Goal: Information Seeking & Learning: Learn about a topic

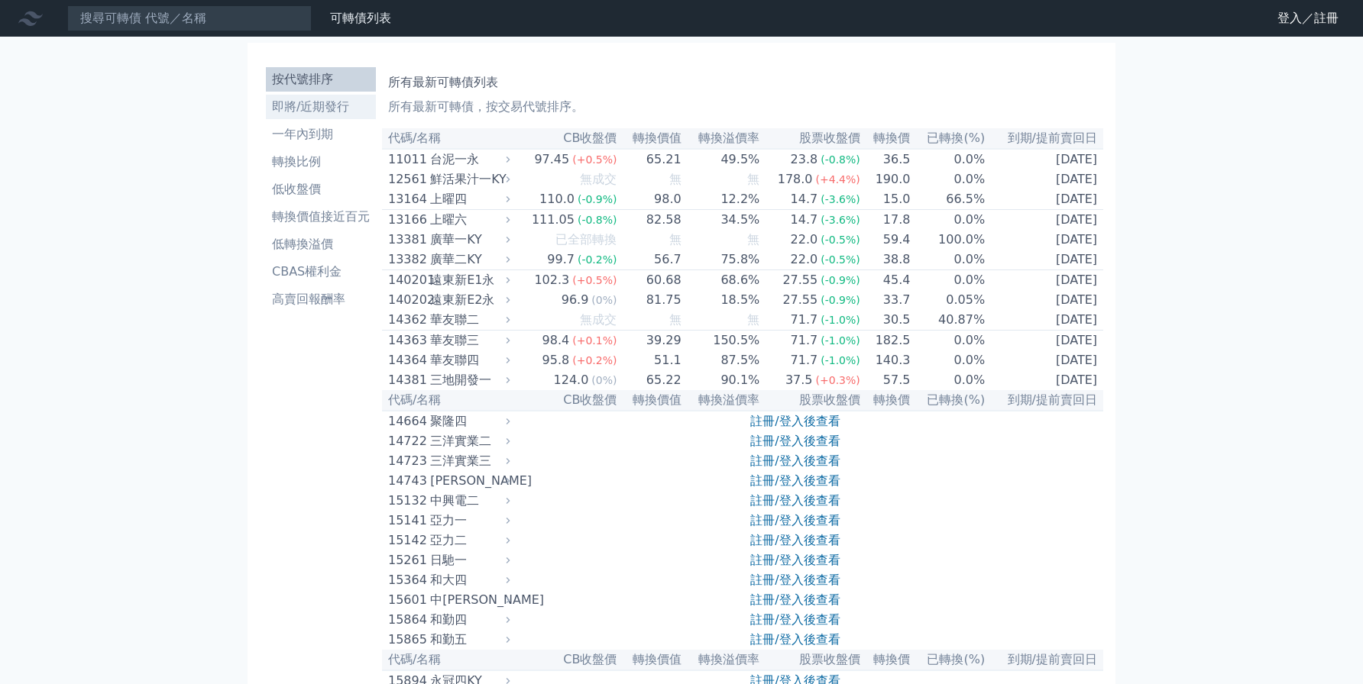
click at [319, 107] on li "即將/近期發行" at bounding box center [321, 107] width 110 height 18
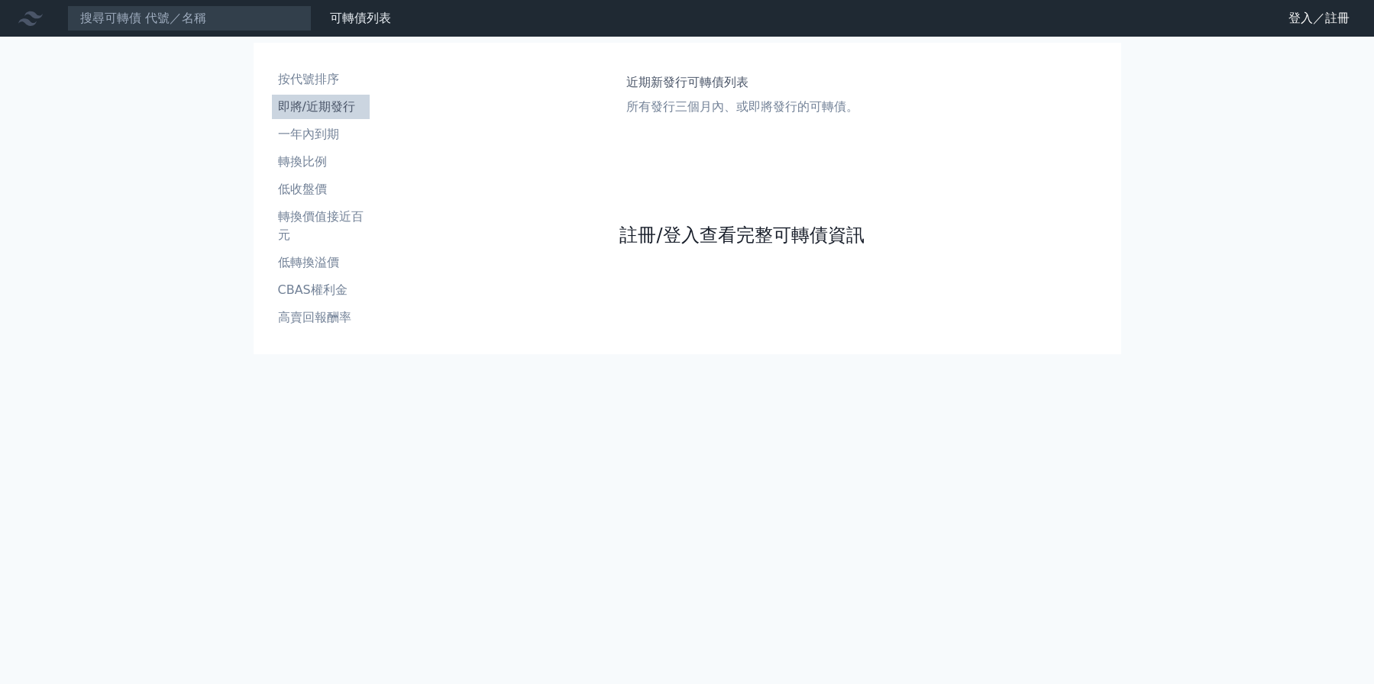
click at [718, 232] on link "註冊/登入查看完整可轉債資訊" at bounding box center [741, 235] width 244 height 24
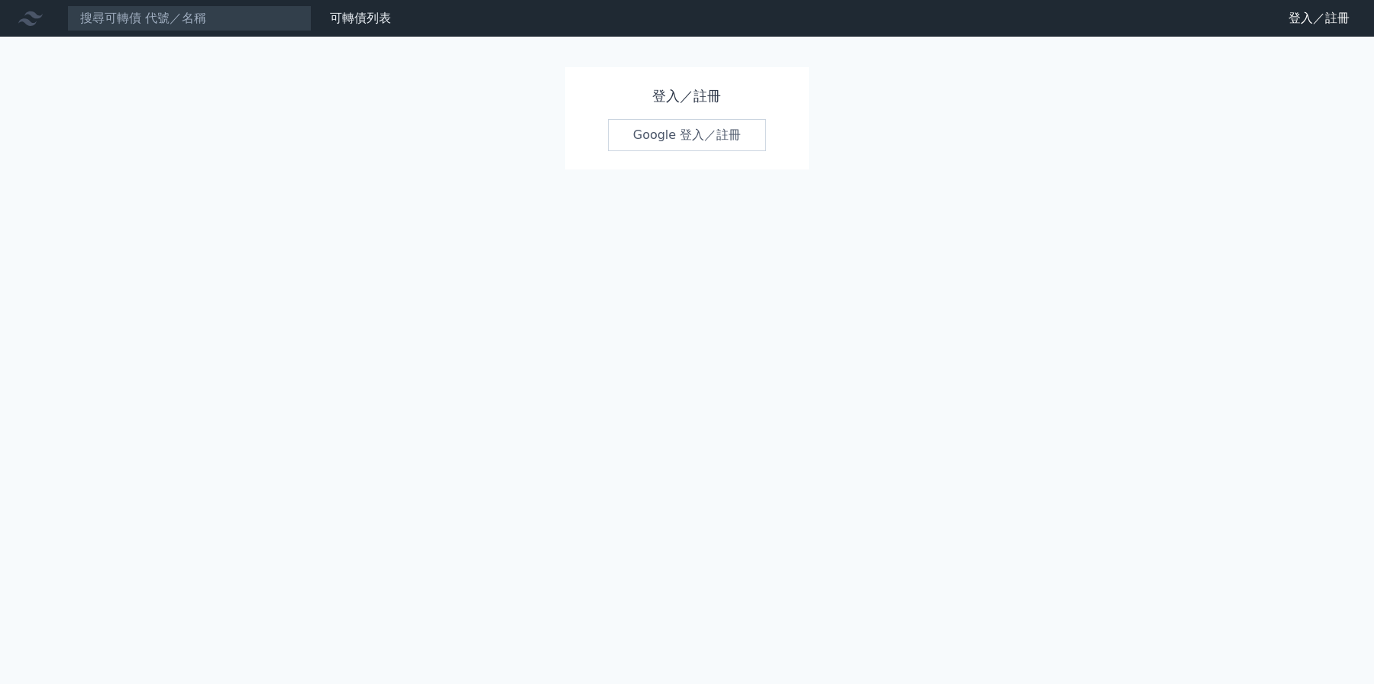
click at [704, 144] on link "Google 登入／註冊" at bounding box center [687, 135] width 159 height 32
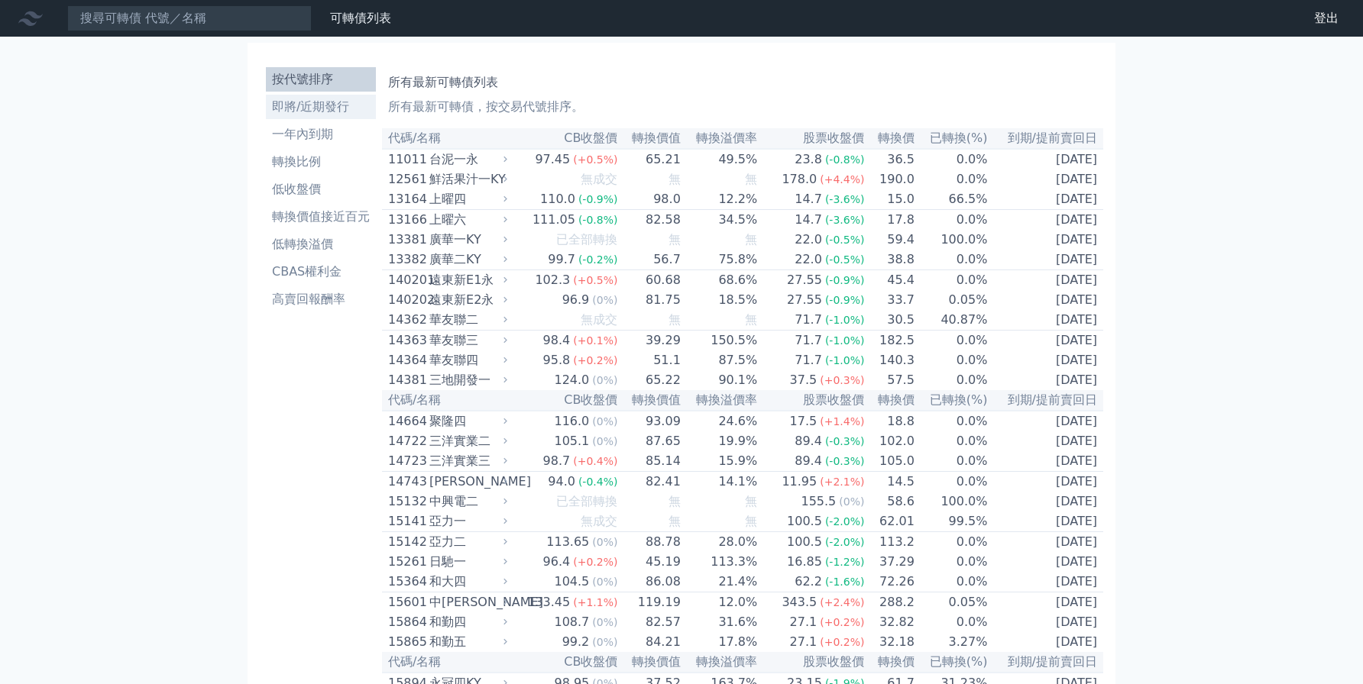
click at [343, 111] on li "即將/近期發行" at bounding box center [321, 107] width 110 height 18
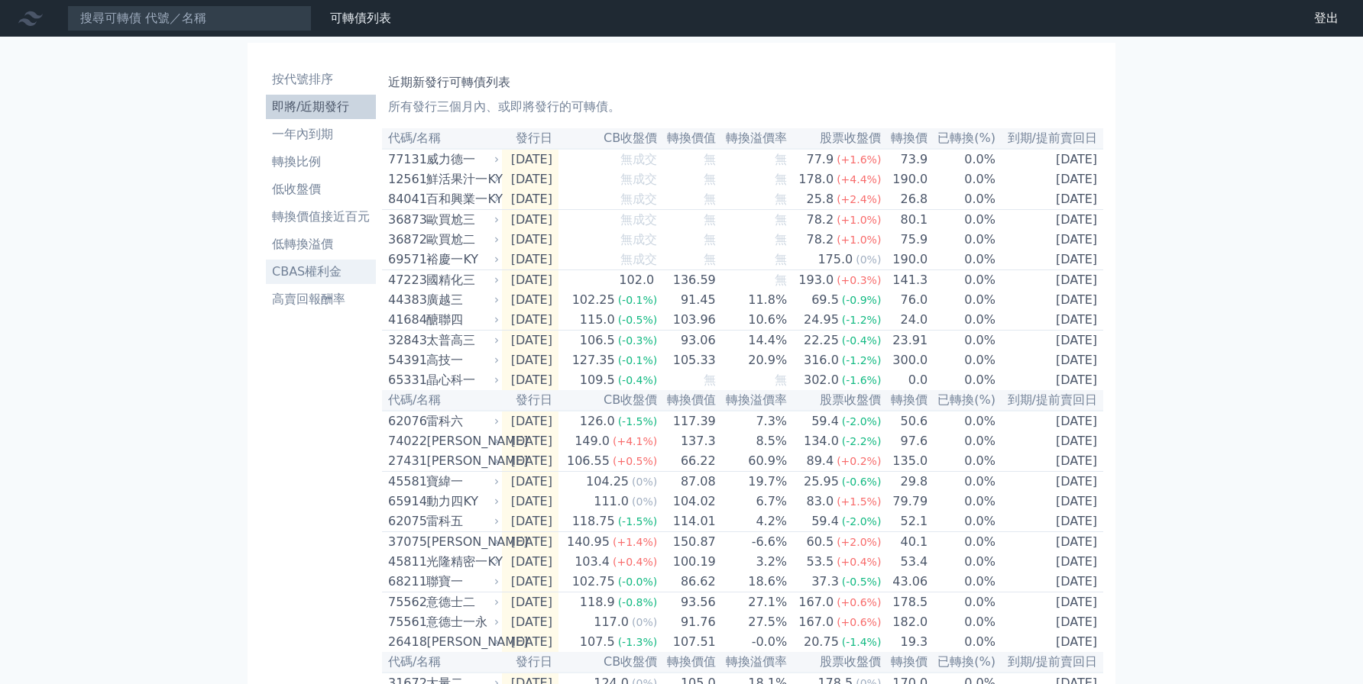
click at [310, 268] on li "CBAS權利金" at bounding box center [321, 272] width 110 height 18
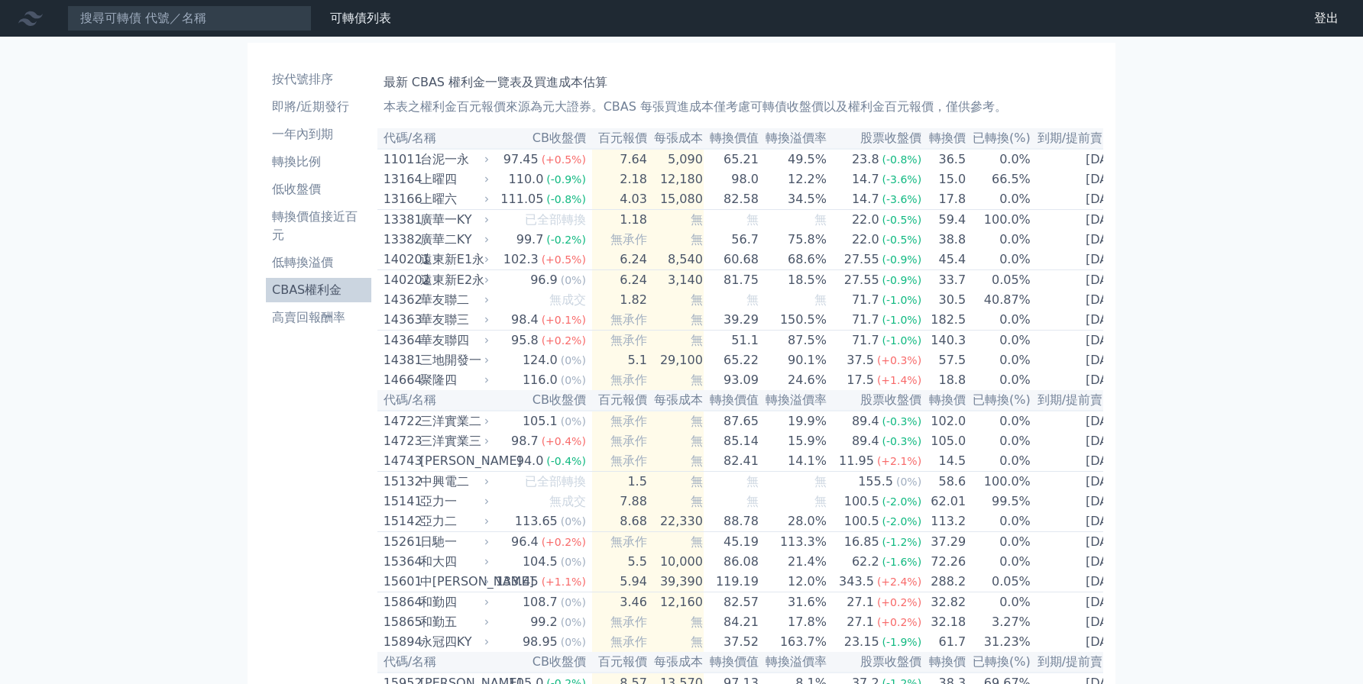
scroll to position [0, 5]
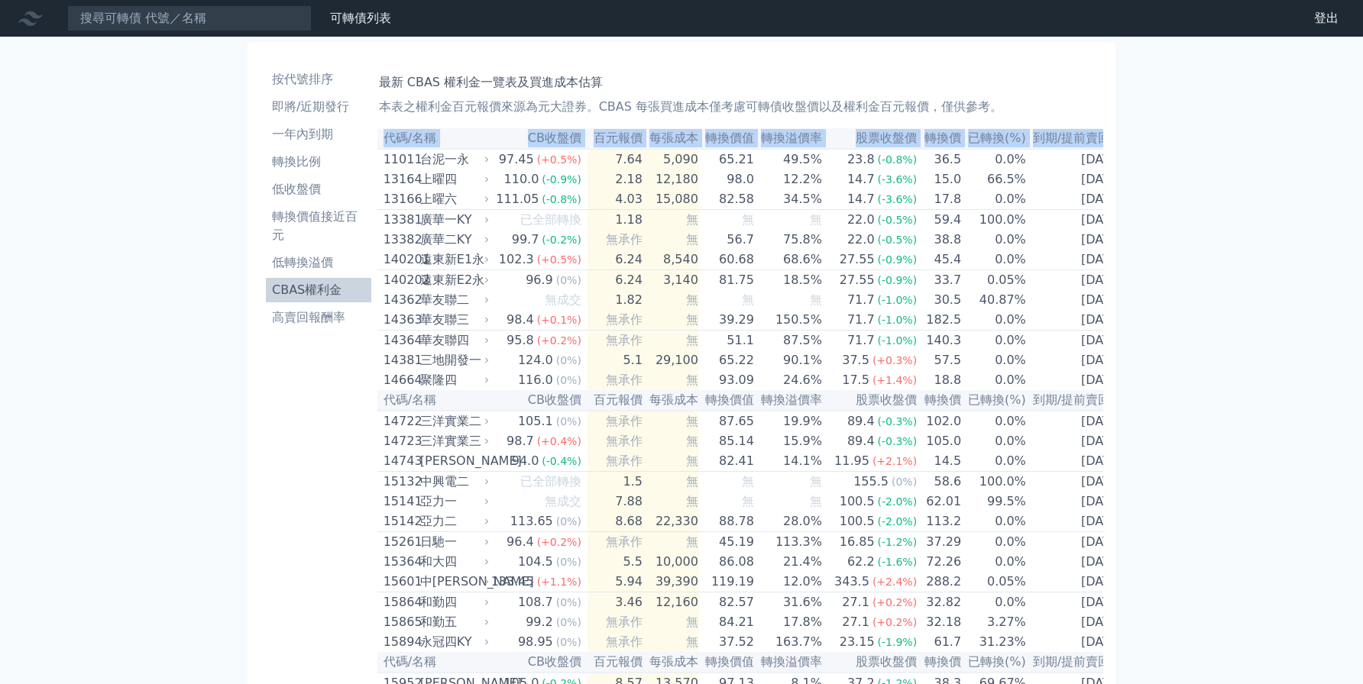
drag, startPoint x: 388, startPoint y: 160, endPoint x: 1144, endPoint y: 297, distance: 768.5
copy table "代碼/名稱 CB收盤價 百元報價 每張成本 轉換價值 轉換溢價率 股票收盤價 轉換價 已轉換(%) 到期/提前賣回日"
